Goal: Task Accomplishment & Management: Use online tool/utility

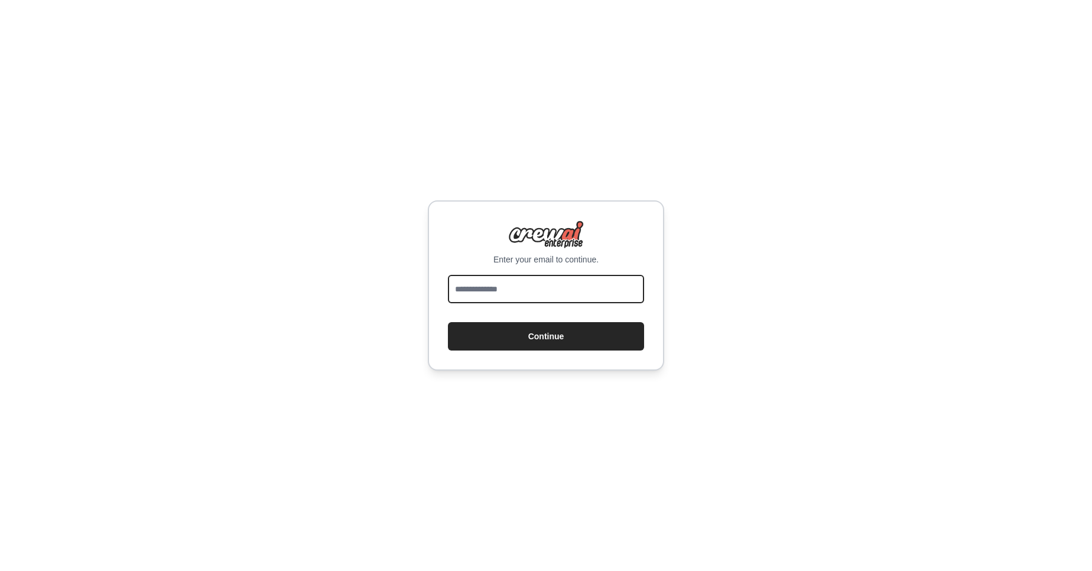
click at [497, 295] on input "email" at bounding box center [546, 289] width 196 height 28
type input "**********"
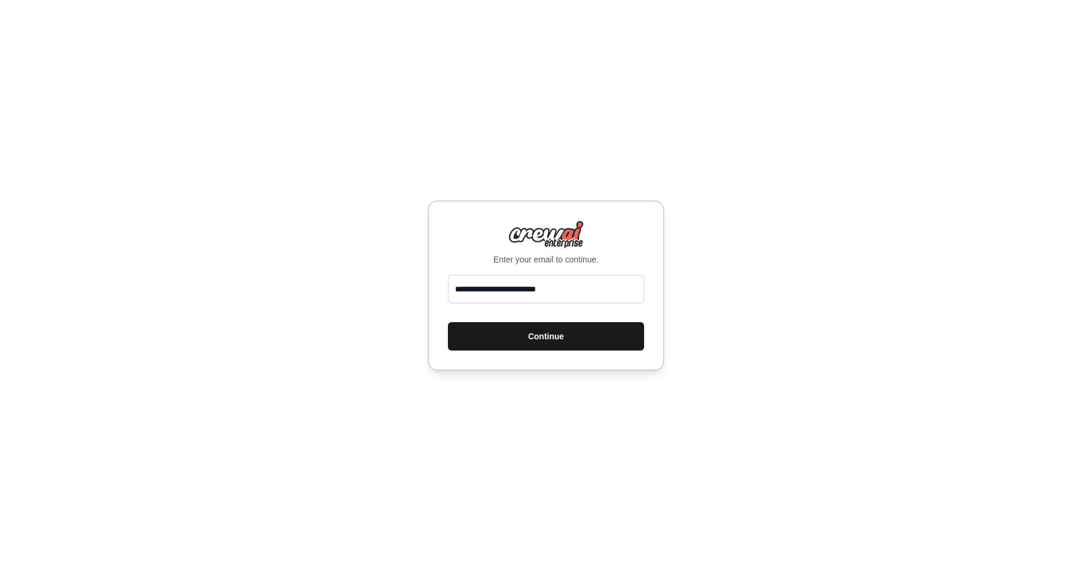
click at [545, 335] on button "Continue" at bounding box center [546, 336] width 196 height 28
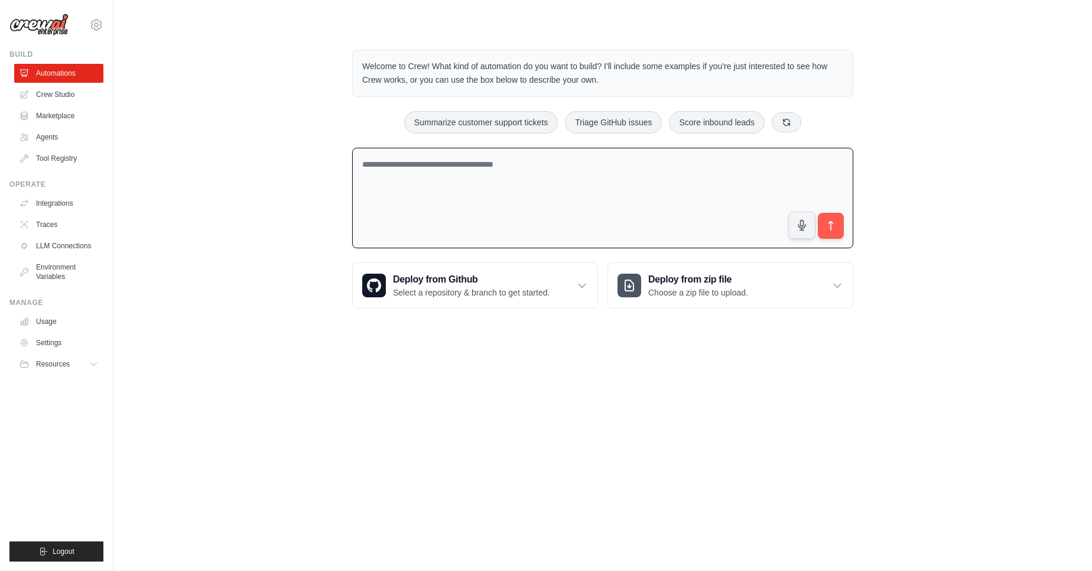
click at [353, 199] on textarea at bounding box center [602, 198] width 501 height 101
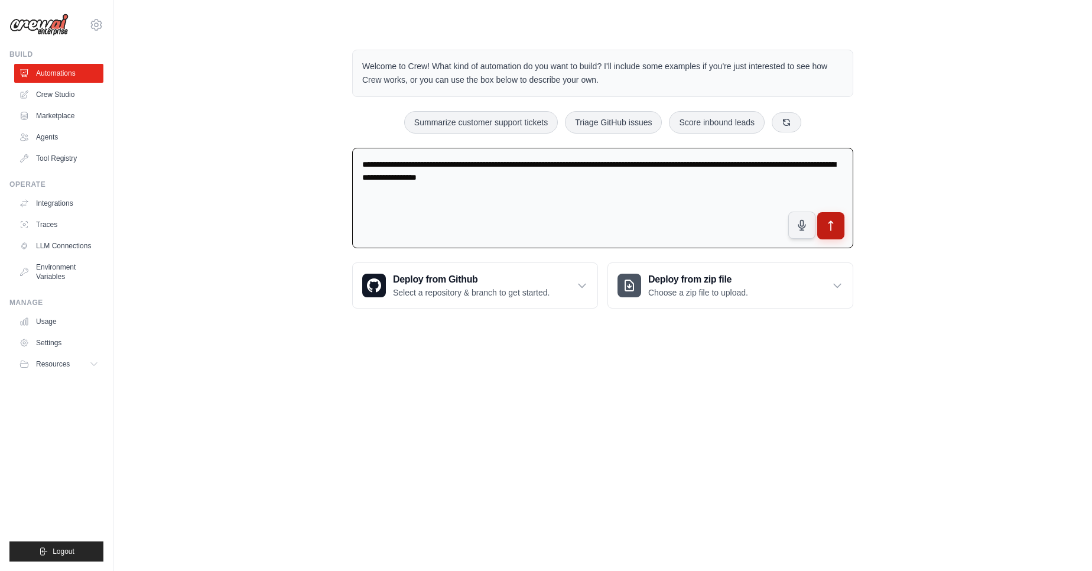
type textarea "**********"
click at [826, 233] on button "submit" at bounding box center [830, 225] width 27 height 27
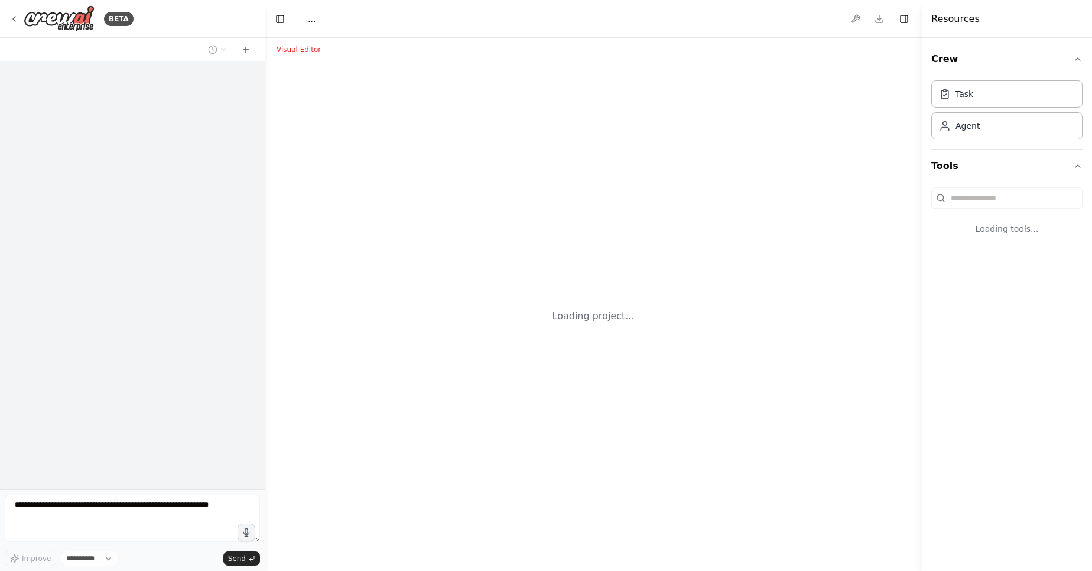
select select "****"
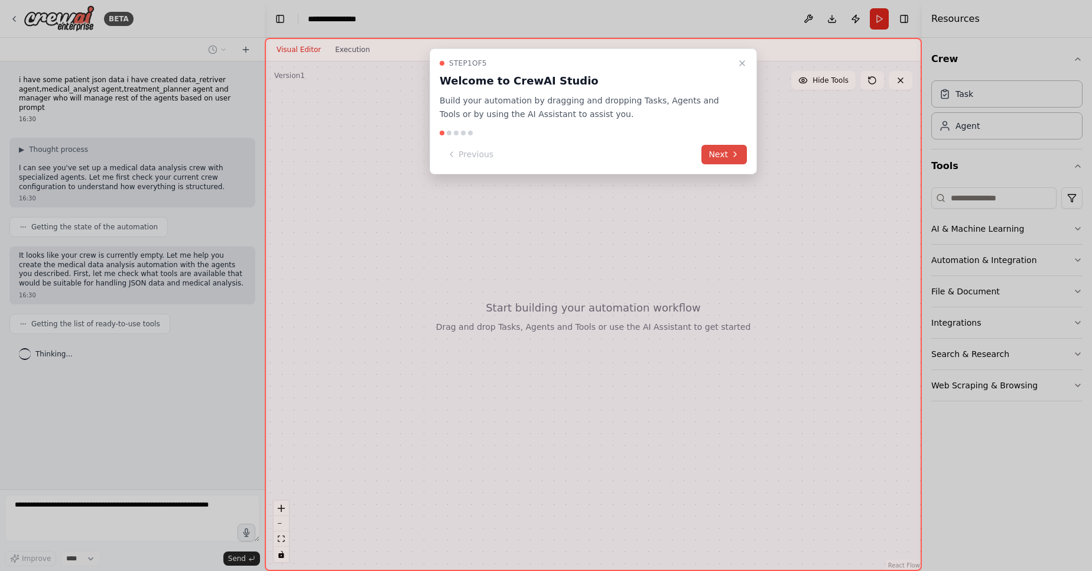
click at [720, 155] on button "Next" at bounding box center [723, 154] width 45 height 19
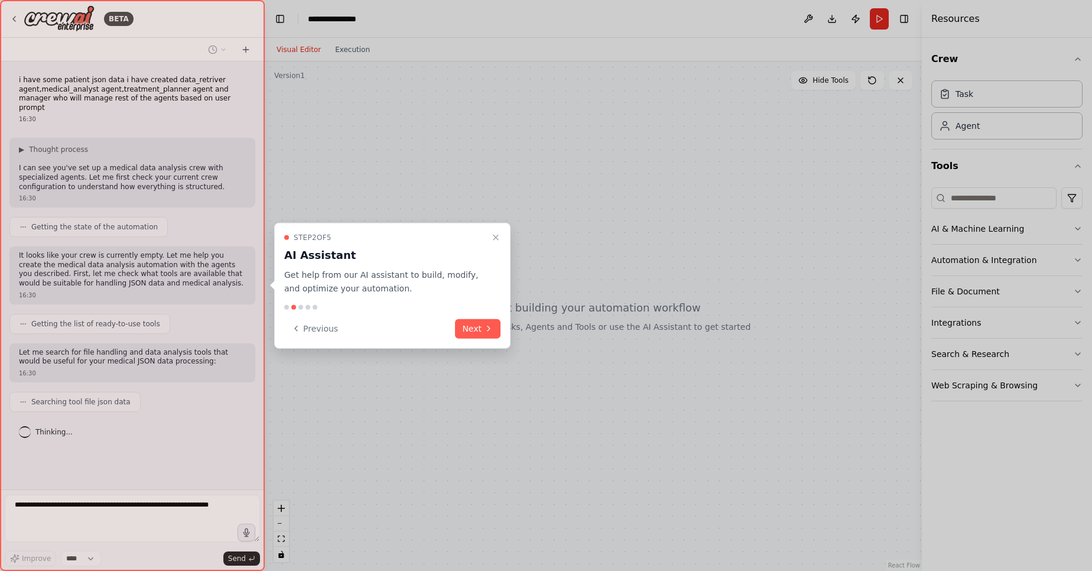
click at [455, 346] on div "Step 2 of 5 AI Assistant Get help from our AI assistant to build, modify, and o…" at bounding box center [392, 286] width 236 height 126
click at [486, 328] on icon at bounding box center [488, 328] width 9 height 9
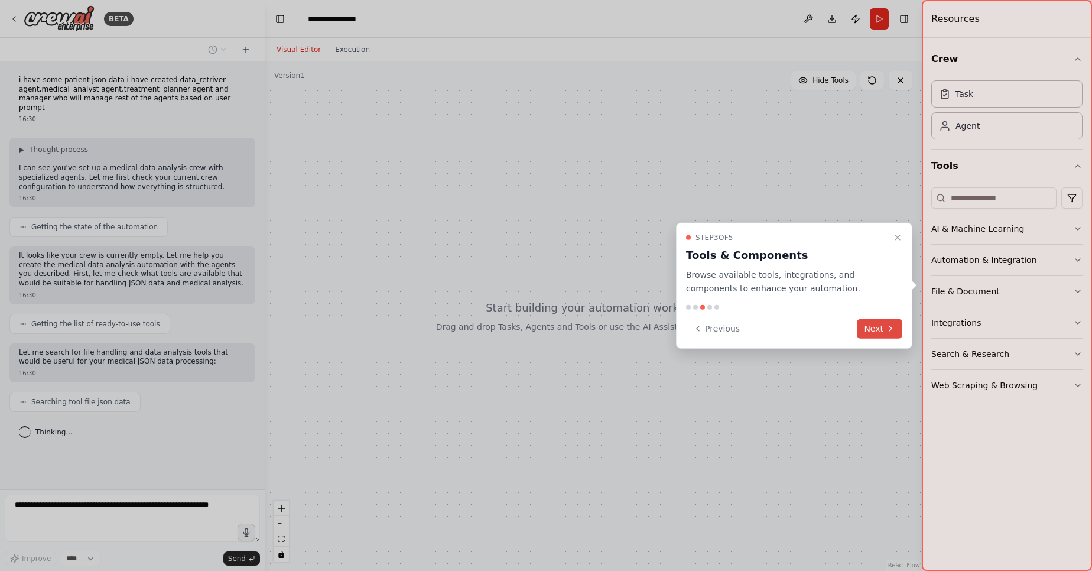
click at [886, 337] on button "Next" at bounding box center [878, 327] width 45 height 19
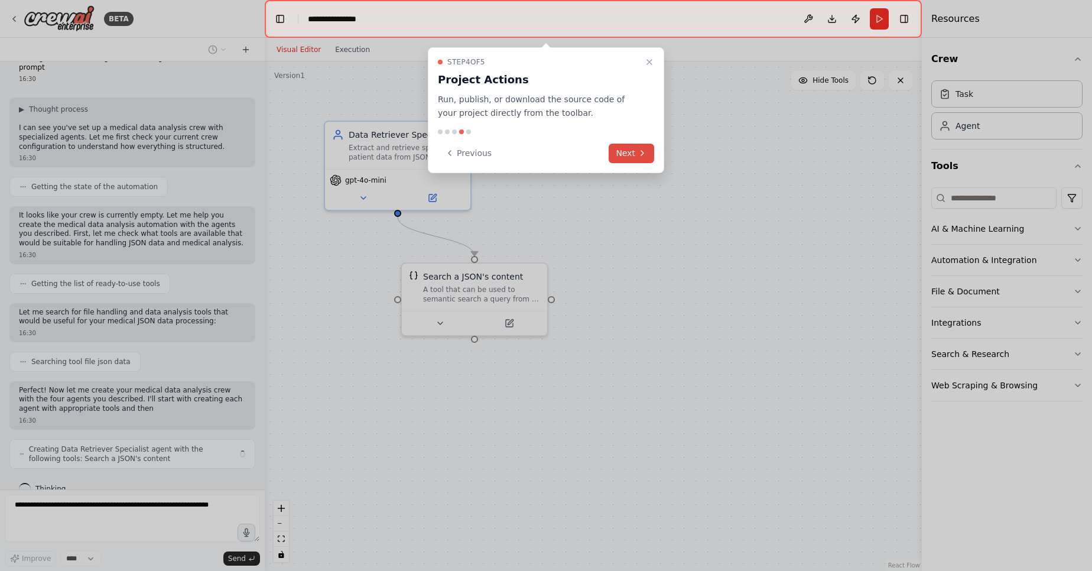
scroll to position [50, 0]
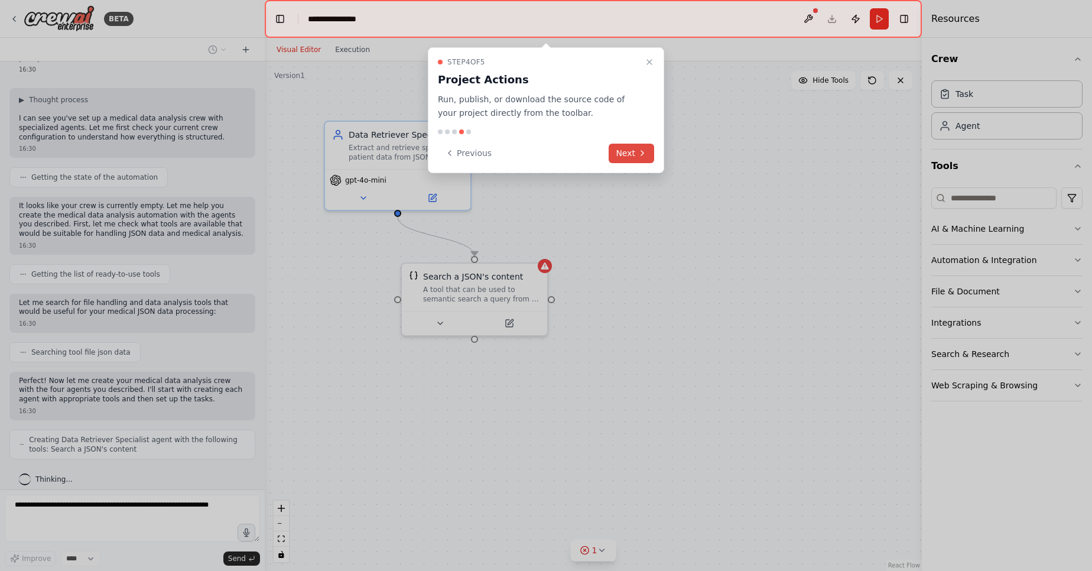
click at [632, 152] on button "Next" at bounding box center [630, 153] width 45 height 19
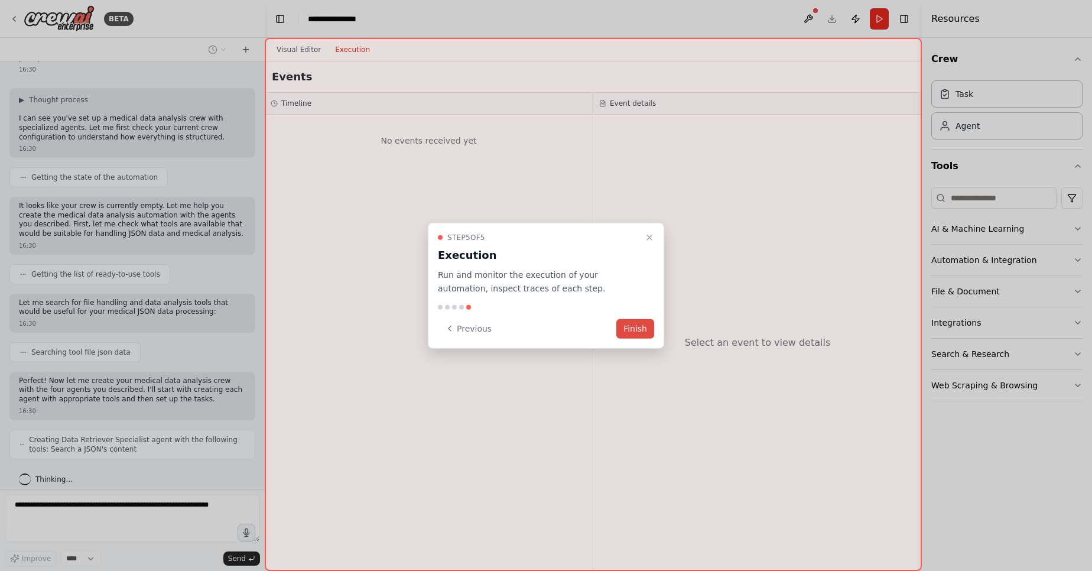
scroll to position [79, 0]
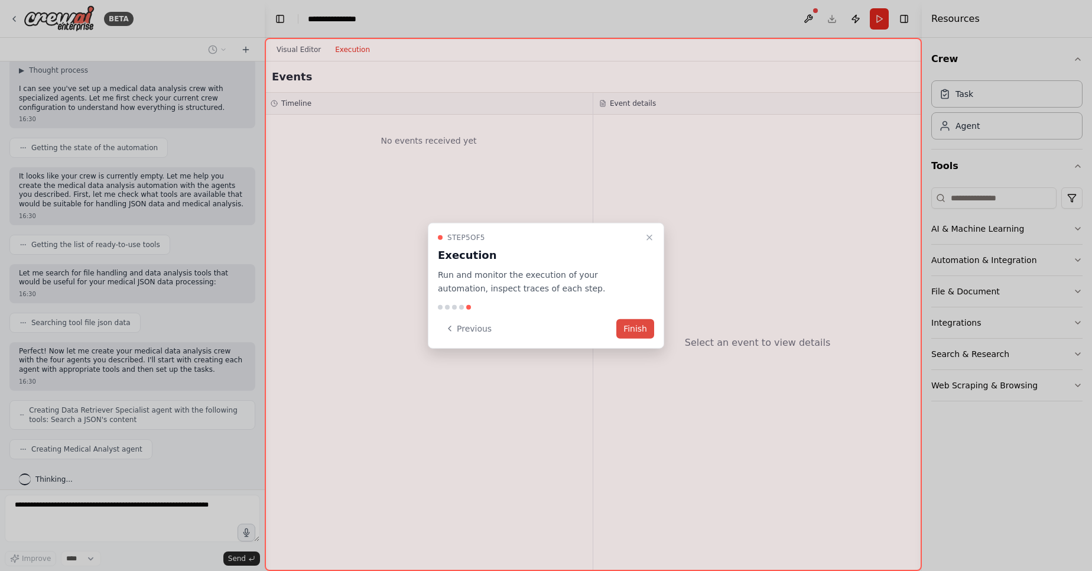
click at [643, 333] on button "Finish" at bounding box center [635, 327] width 38 height 19
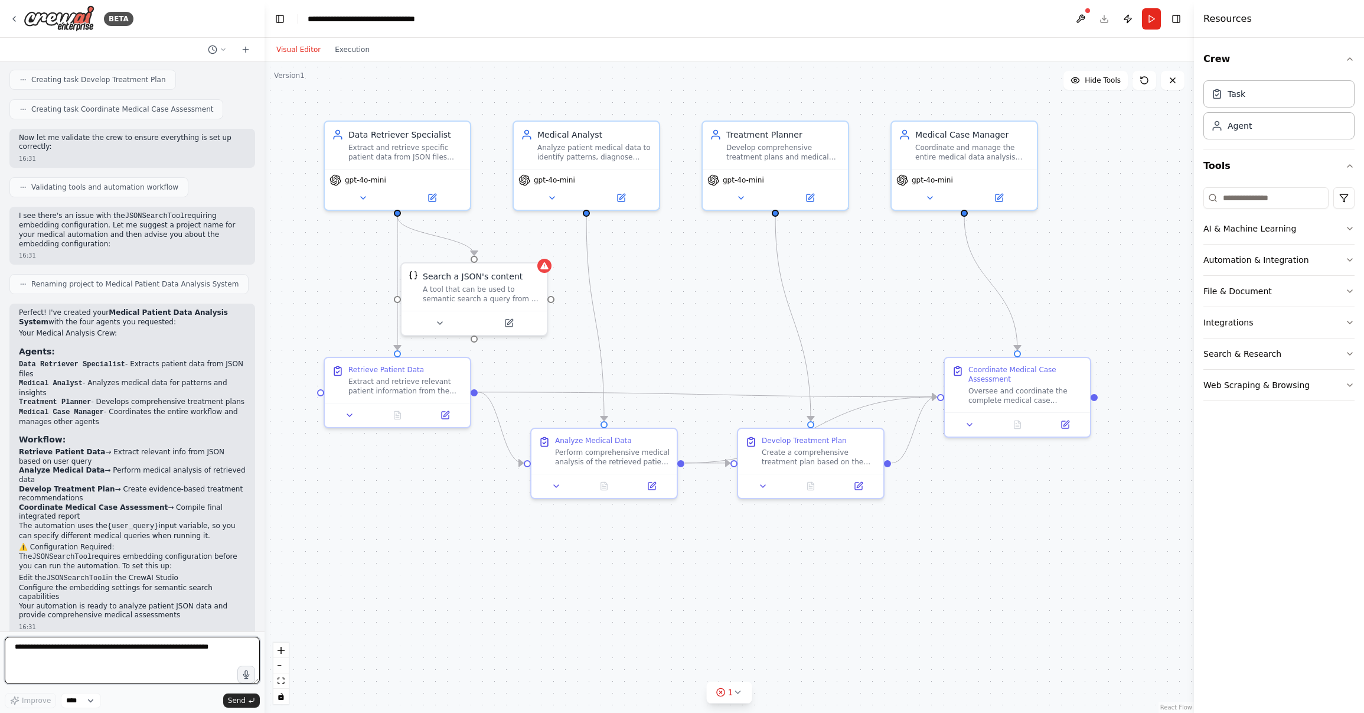
scroll to position [653, 0]
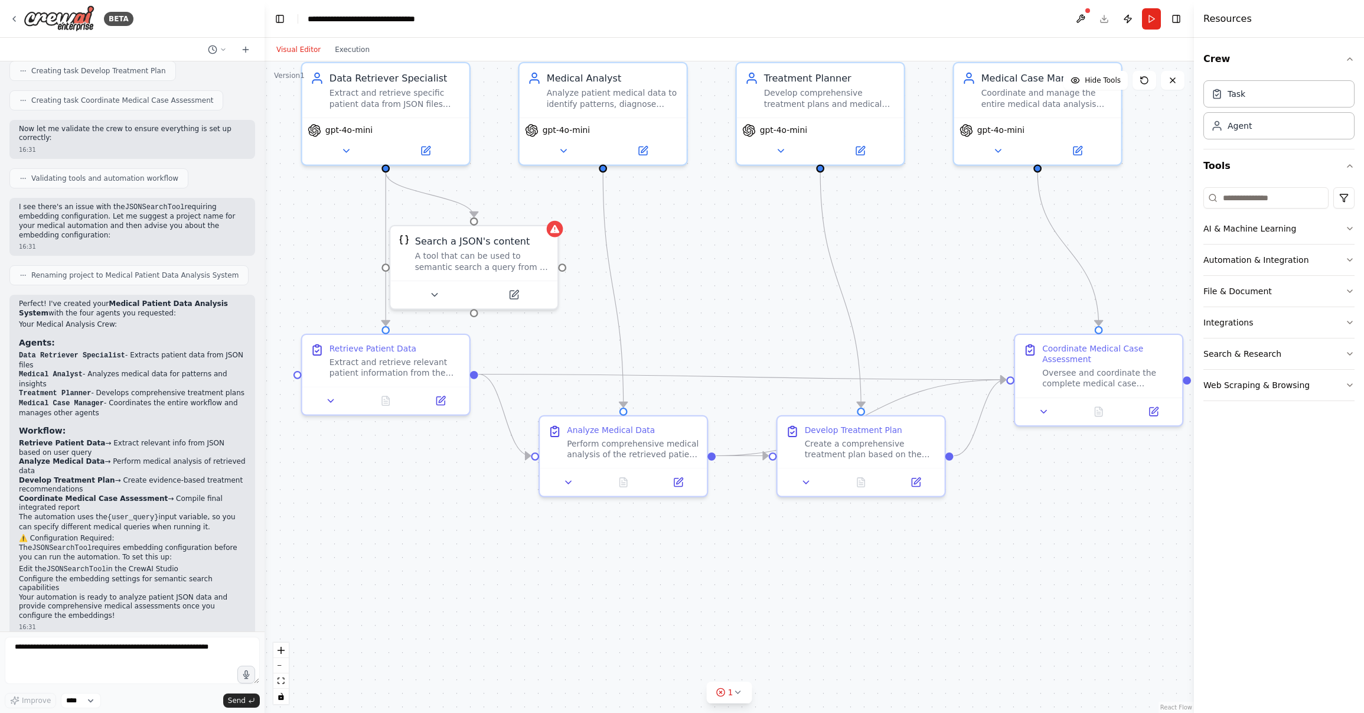
click at [475, 512] on div ".deletable-edge-delete-btn { width: 20px; height: 20px; border: 0px solid #ffff…" at bounding box center [730, 386] width 930 height 651
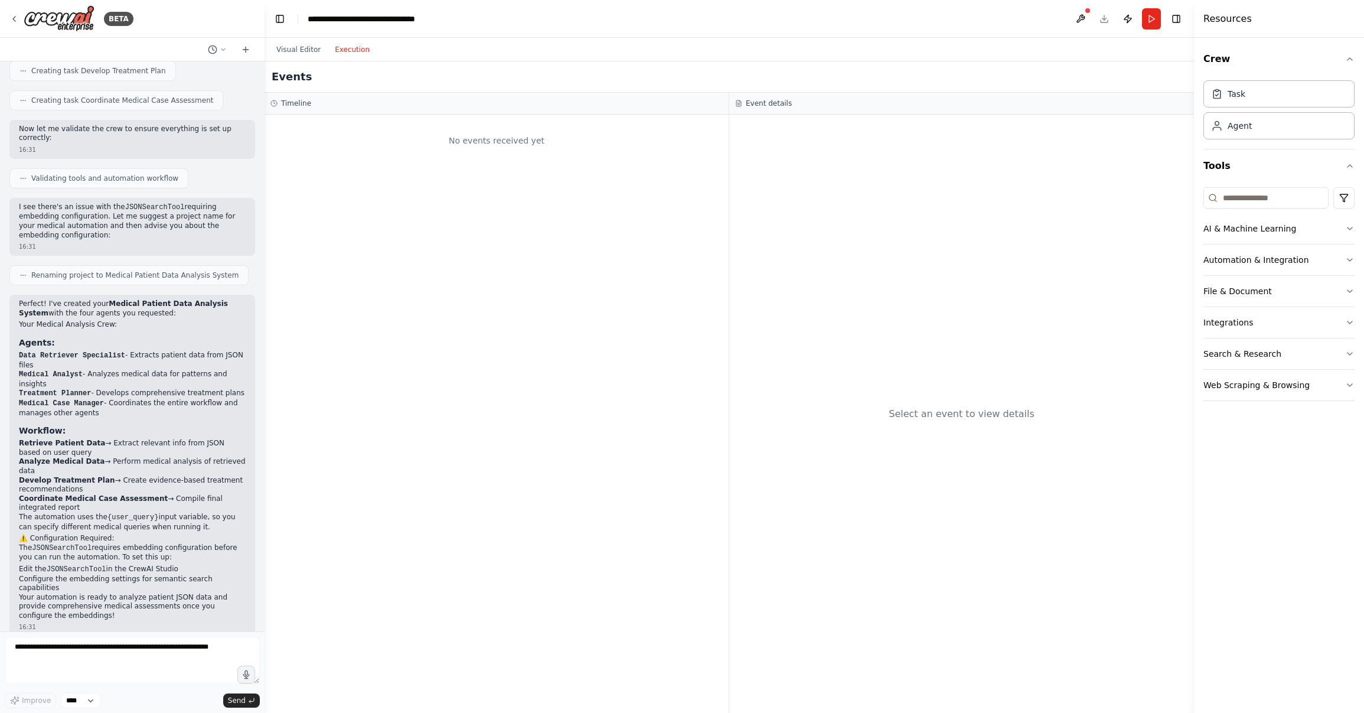
click at [347, 43] on button "Execution" at bounding box center [352, 50] width 49 height 14
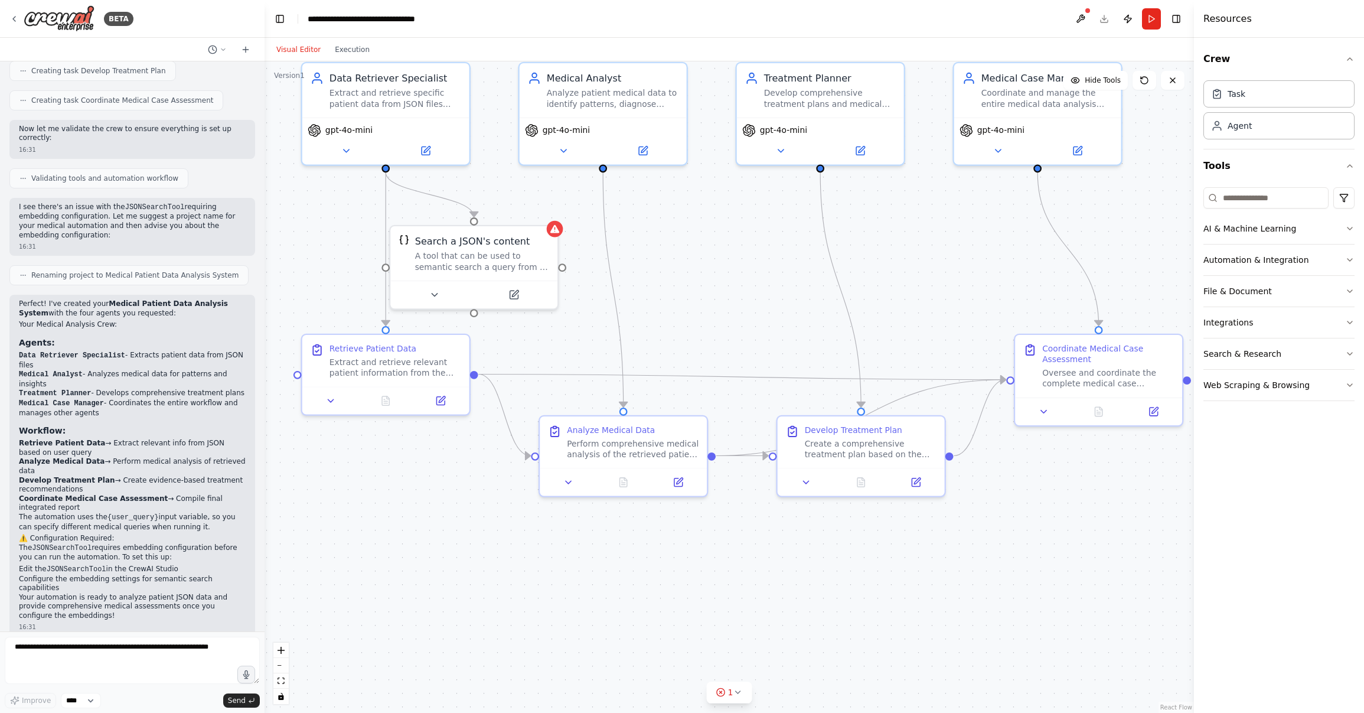
click at [296, 48] on button "Visual Editor" at bounding box center [298, 50] width 58 height 14
click at [1091, 234] on button "AI & Machine Learning" at bounding box center [1279, 228] width 151 height 31
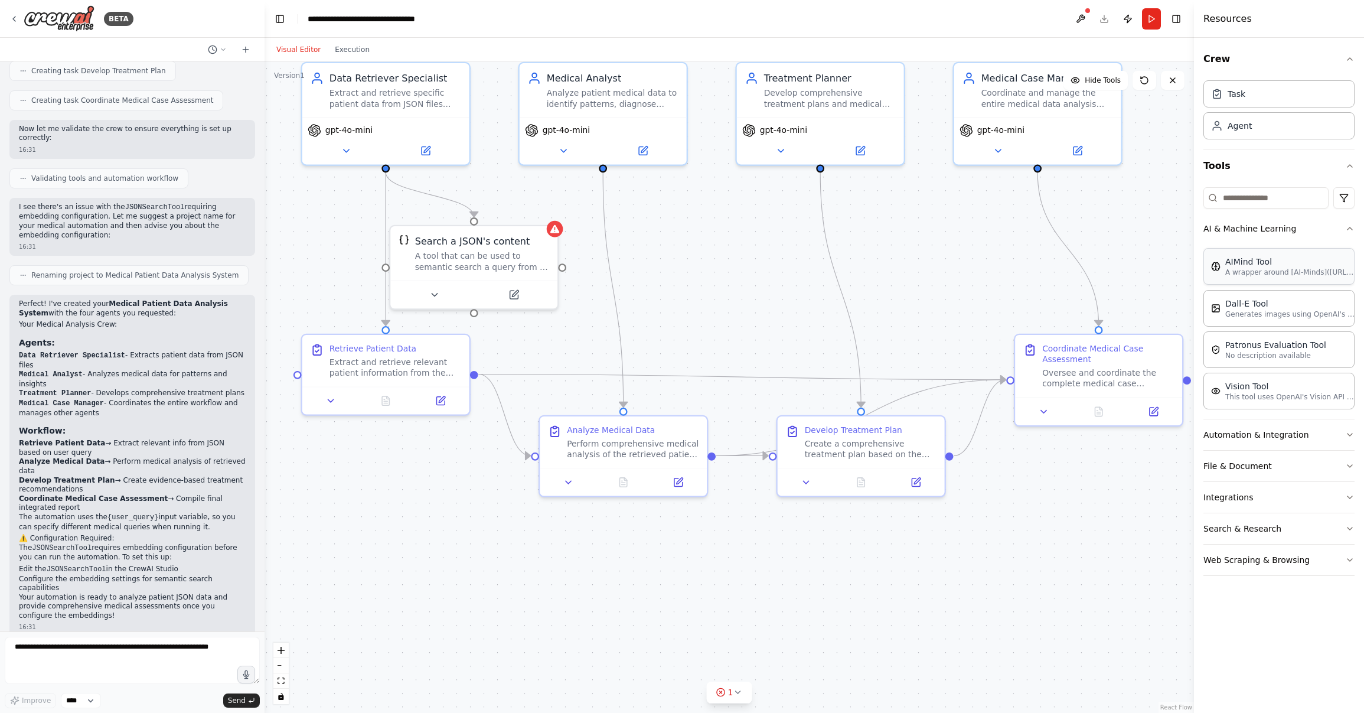
click at [1091, 276] on p "A wrapper around [AI-Minds](https://mindsdb.com/minds). Useful for when you nee…" at bounding box center [1291, 272] width 130 height 9
drag, startPoint x: 919, startPoint y: 257, endPoint x: 679, endPoint y: 279, distance: 240.8
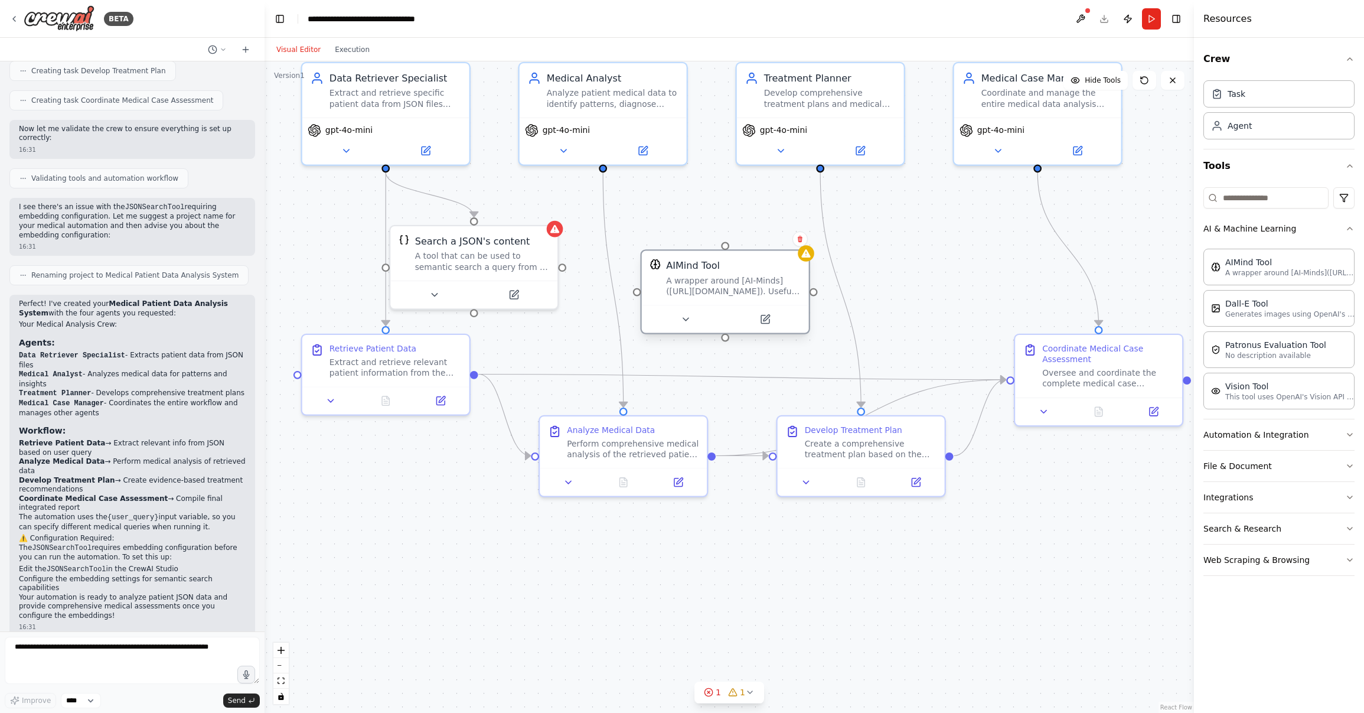
click at [679, 279] on div "A wrapper around [AI-Minds](https://mindsdb.com/minds). Useful for when you nee…" at bounding box center [733, 286] width 135 height 22
click at [623, 393] on icon "Edge from 298bb75e-f3de-4abb-b7ee-e6f491f9c2d4 to 0c1fde6f-41fa-427e-b4b4-3f8a9…" at bounding box center [613, 289] width 20 height 235
click at [811, 254] on icon at bounding box center [806, 253] width 11 height 11
click at [799, 240] on icon at bounding box center [800, 239] width 7 height 7
click at [766, 242] on button "Confirm" at bounding box center [767, 239] width 42 height 14
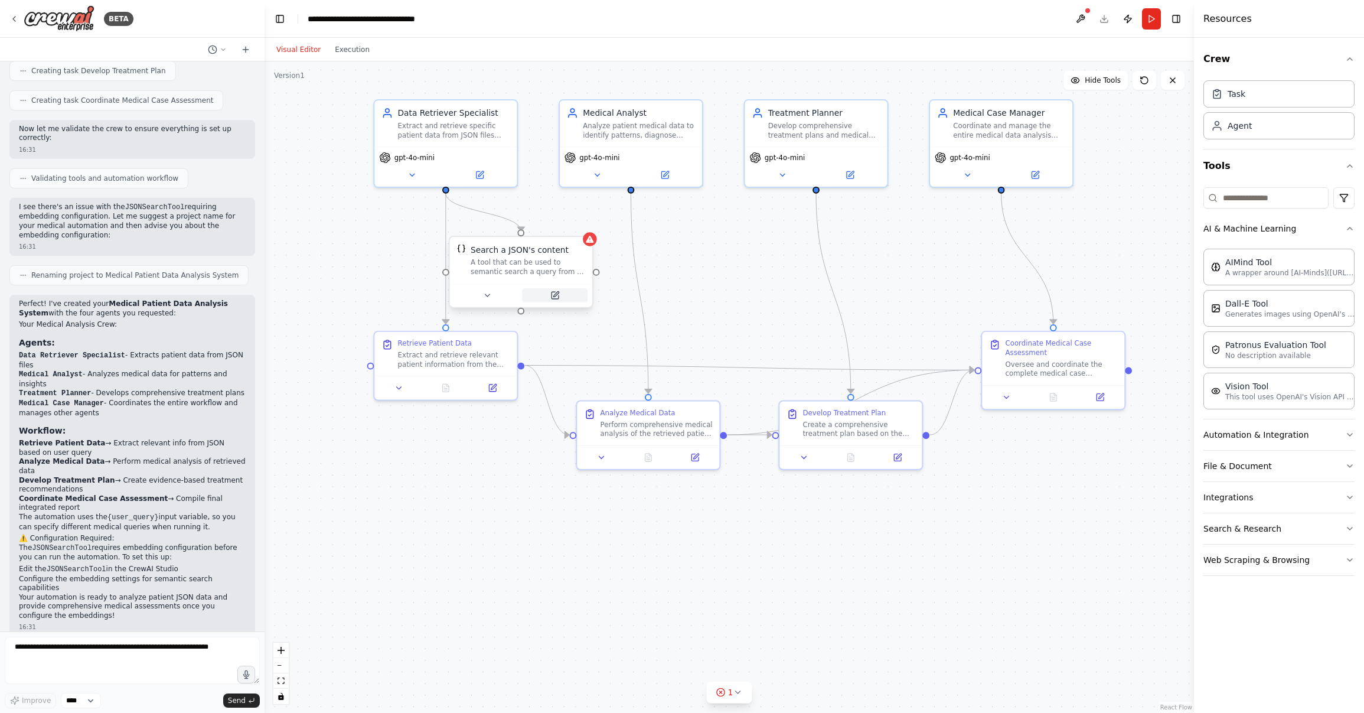
click at [553, 295] on icon at bounding box center [555, 294] width 5 height 5
click at [480, 173] on icon at bounding box center [479, 172] width 7 height 7
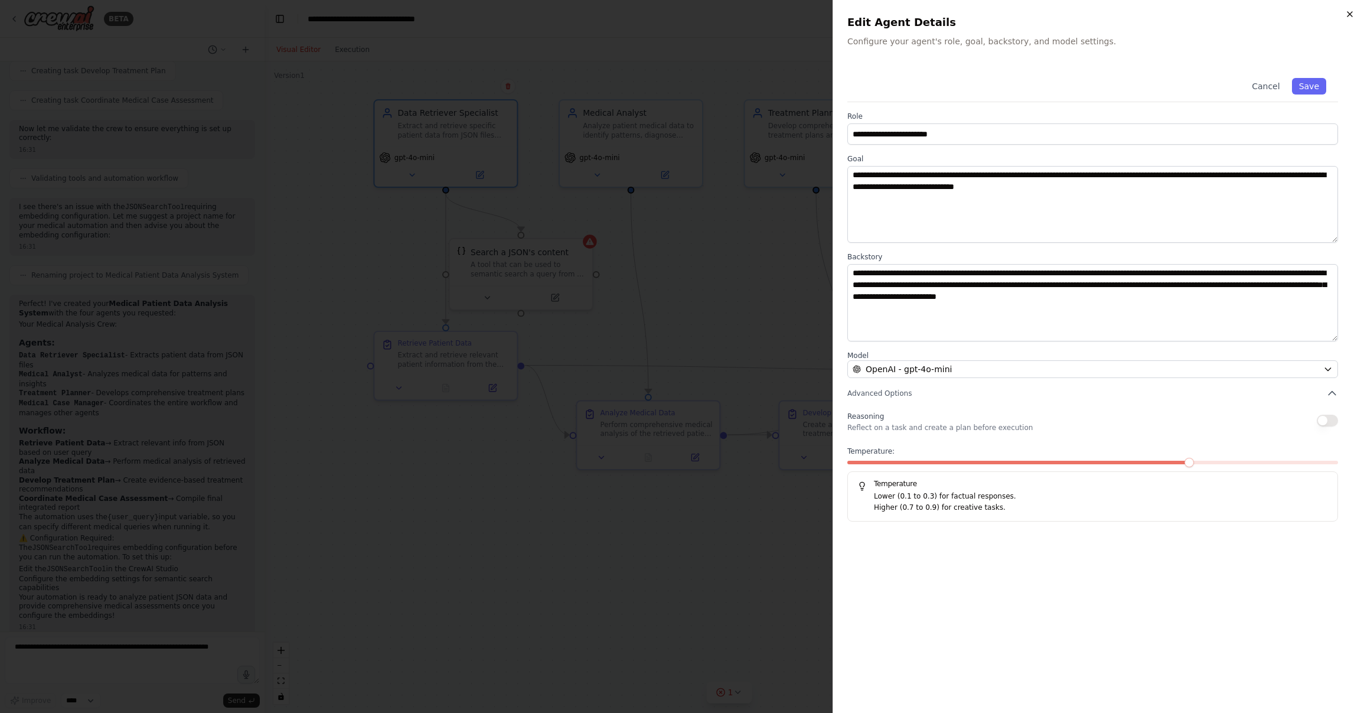
click at [1091, 16] on icon "button" at bounding box center [1350, 13] width 9 height 9
